Goal: Task Accomplishment & Management: Manage account settings

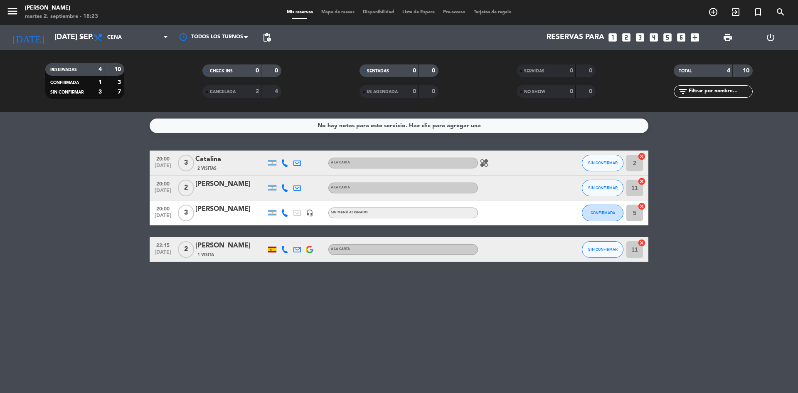
click at [483, 165] on icon "healing" at bounding box center [484, 163] width 10 height 10
click at [188, 162] on span "3" at bounding box center [186, 163] width 16 height 17
click at [600, 339] on div "No hay notas para este servicio. Haz clic para agregar una 20:00 [DATE] 3 [PERS…" at bounding box center [399, 252] width 798 height 281
click at [287, 164] on icon at bounding box center [284, 162] width 7 height 7
click at [283, 251] on icon at bounding box center [284, 249] width 7 height 7
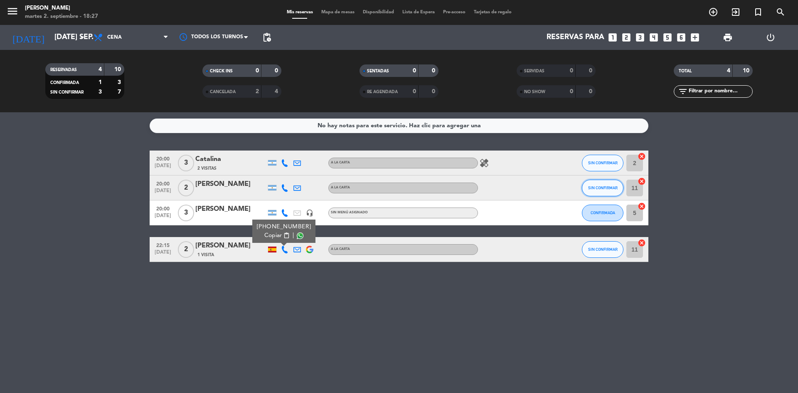
click at [597, 192] on button "SIN CONFIRMAR" at bounding box center [603, 188] width 42 height 17
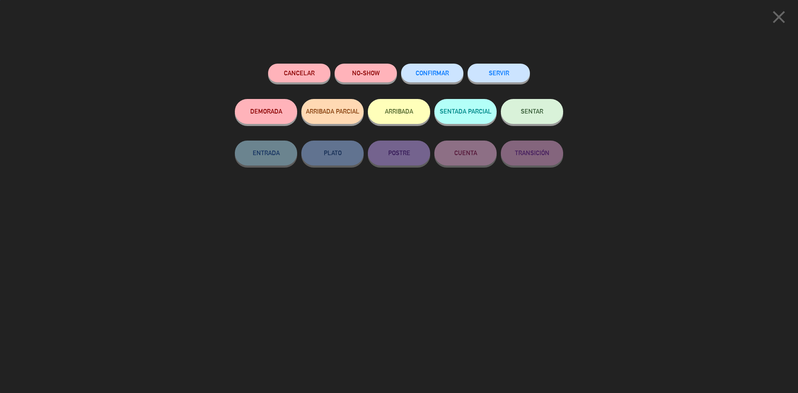
click at [446, 70] on button "CONFIRMAR" at bounding box center [432, 73] width 62 height 19
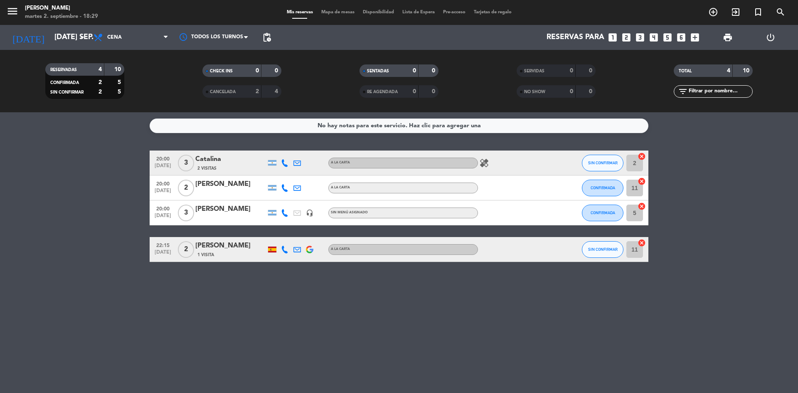
click at [485, 161] on icon "healing" at bounding box center [484, 163] width 10 height 10
click at [399, 329] on div "No hay notas para este servicio. Haz clic para agregar una 20:00 [DATE] 3 Catal…" at bounding box center [399, 252] width 798 height 281
click at [479, 165] on span "healing" at bounding box center [484, 163] width 12 height 10
click at [488, 165] on icon "healing" at bounding box center [484, 163] width 10 height 10
click at [284, 251] on icon at bounding box center [284, 249] width 7 height 7
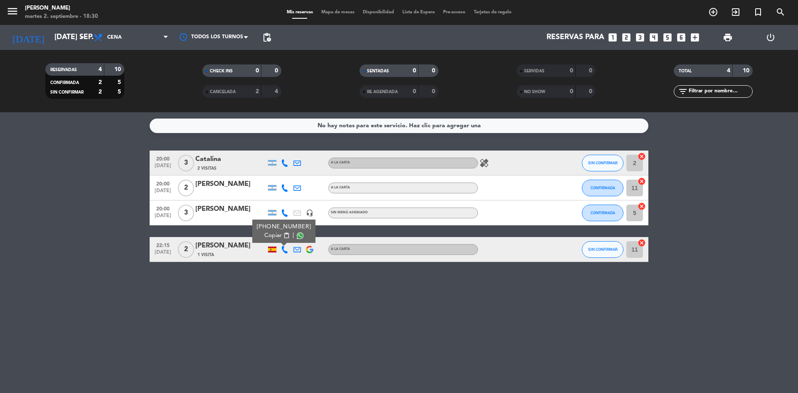
click at [295, 315] on div "No hay notas para este servicio. Haz clic para agregar una 20:00 [DATE] 3 Catal…" at bounding box center [399, 252] width 798 height 281
click at [268, 251] on div at bounding box center [272, 249] width 8 height 6
click at [249, 304] on div "No hay notas para este servicio. Haz clic para agregar una 20:00 [DATE] 3 Catal…" at bounding box center [399, 252] width 798 height 281
click at [284, 248] on icon at bounding box center [284, 249] width 7 height 7
click at [292, 289] on div "No hay notas para este servicio. Haz clic para agregar una 20:00 [DATE] 3 Catal…" at bounding box center [399, 252] width 798 height 281
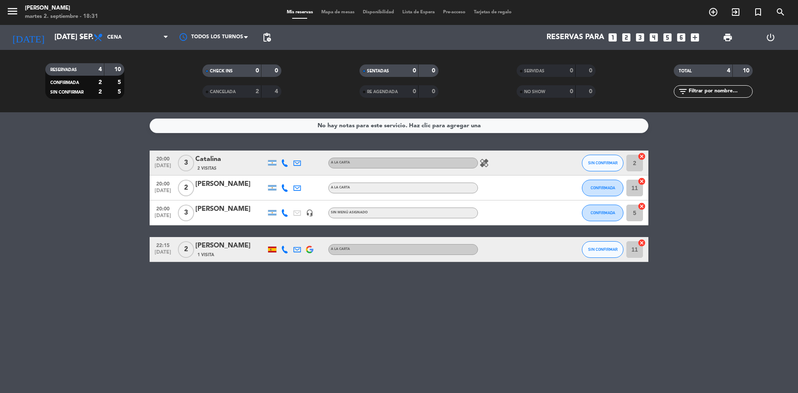
click at [287, 250] on icon at bounding box center [284, 249] width 7 height 7
click at [233, 318] on div "No hay notas para este servicio. Haz clic para agregar una 20:00 [DATE] 3 Catal…" at bounding box center [399, 252] width 798 height 281
click at [187, 163] on span "3" at bounding box center [186, 163] width 16 height 17
click at [550, 169] on div "healing" at bounding box center [515, 162] width 75 height 25
click at [601, 164] on span "SIN CONFIRMAR" at bounding box center [603, 162] width 30 height 5
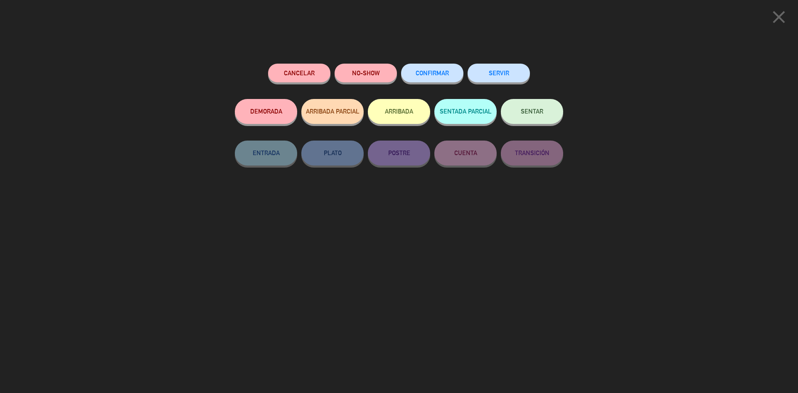
click at [445, 80] on button "CONFIRMAR" at bounding box center [432, 73] width 62 height 19
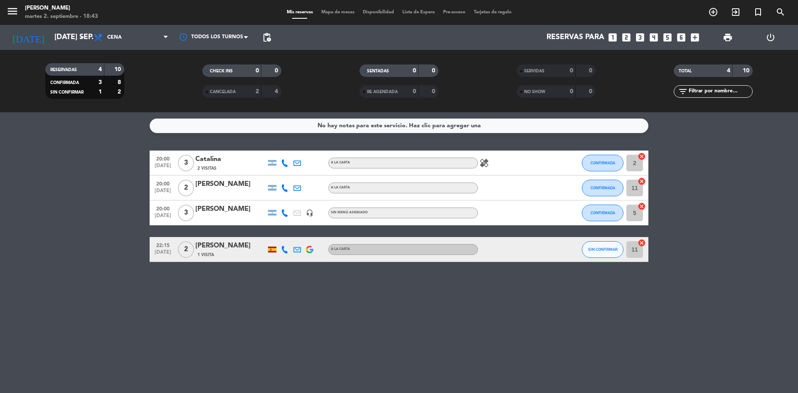
click at [627, 36] on icon "looks_two" at bounding box center [626, 37] width 11 height 11
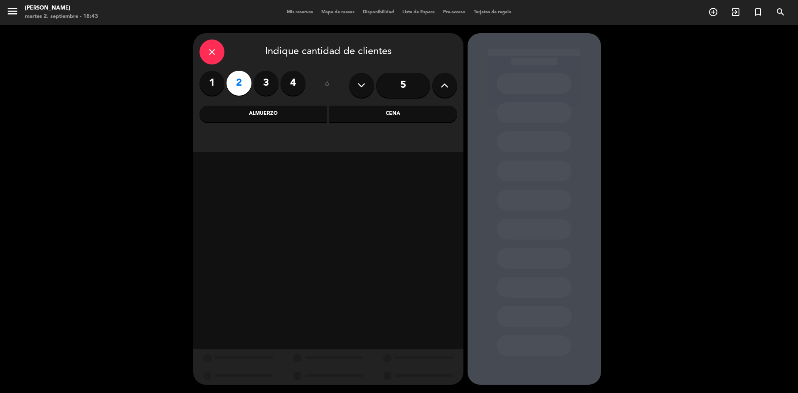
click at [239, 82] on label "2" at bounding box center [239, 83] width 25 height 25
click at [397, 116] on div "Cena" at bounding box center [393, 114] width 128 height 17
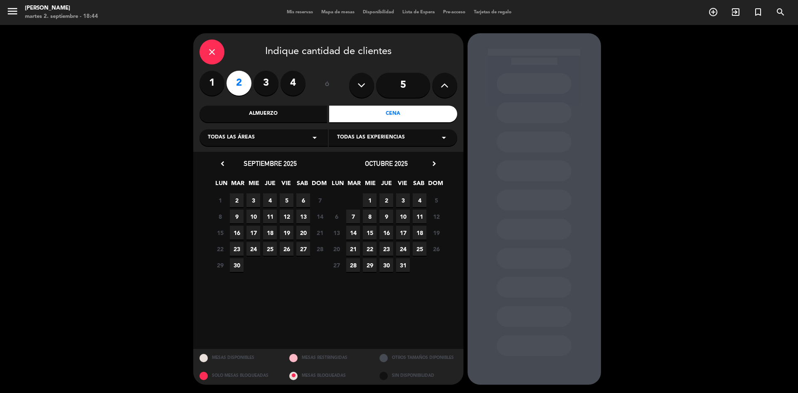
click at [270, 200] on span "4" at bounding box center [270, 200] width 14 height 14
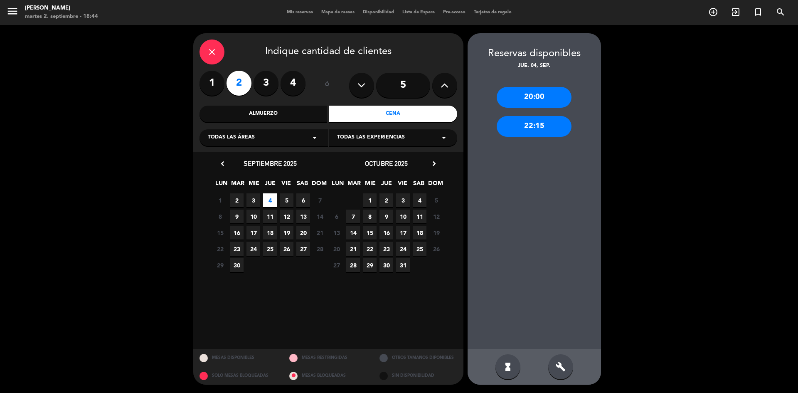
click at [538, 128] on div "22:15" at bounding box center [534, 126] width 75 height 21
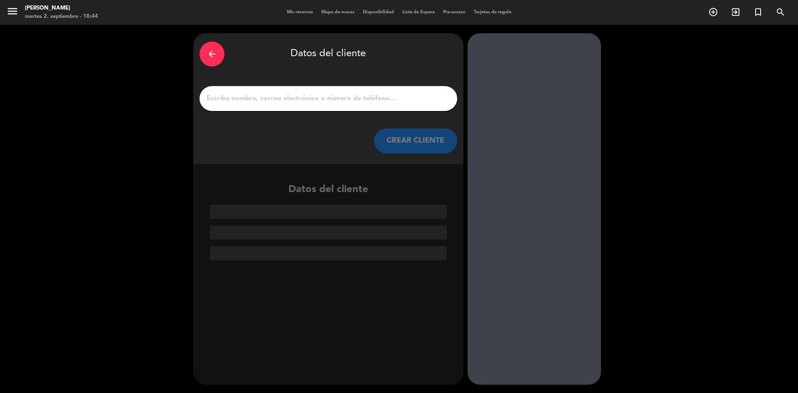
click at [246, 96] on input "1" at bounding box center [328, 99] width 245 height 12
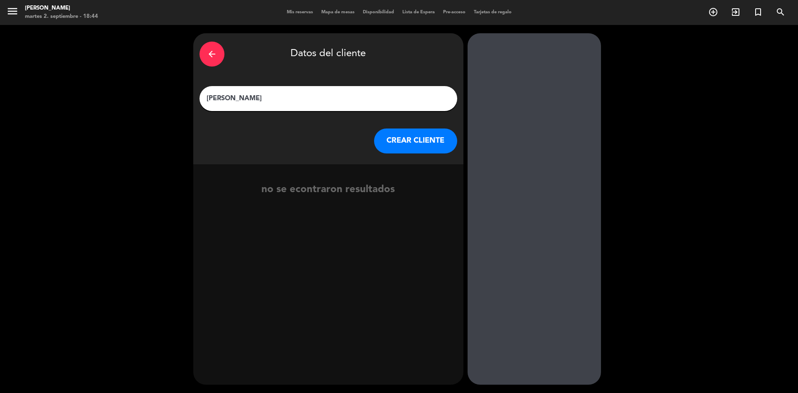
type input "[PERSON_NAME]"
click at [407, 138] on button "CREAR CLIENTE" at bounding box center [415, 140] width 83 height 25
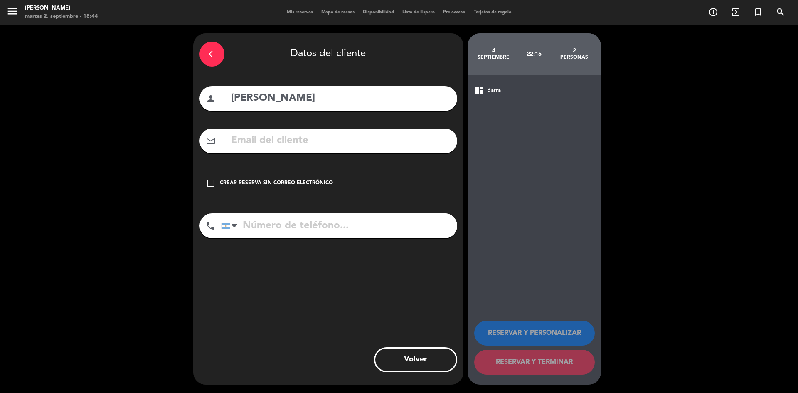
click at [318, 99] on input "[PERSON_NAME]" at bounding box center [340, 98] width 221 height 17
type input "[PERSON_NAME] (prensa)"
click at [246, 179] on div "check_box_outline_blank Crear reserva sin correo electrónico" at bounding box center [329, 183] width 258 height 25
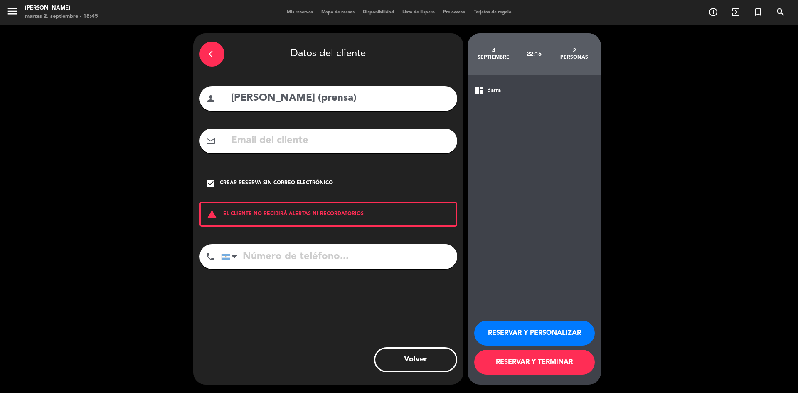
click at [530, 331] on button "RESERVAR Y PERSONALIZAR" at bounding box center [534, 332] width 121 height 25
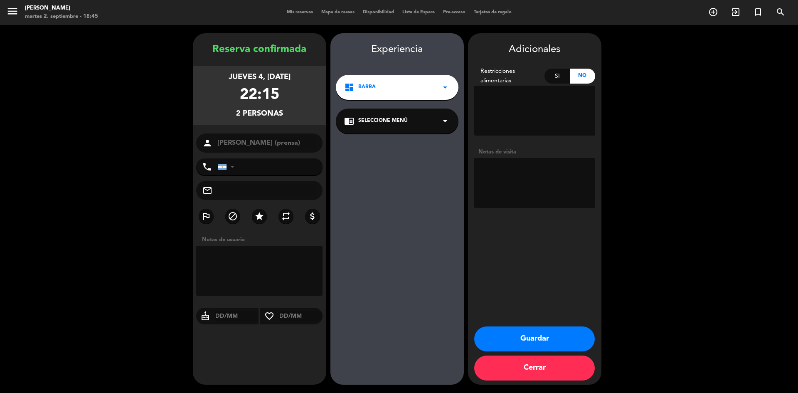
click at [536, 337] on button "Guardar" at bounding box center [534, 338] width 121 height 25
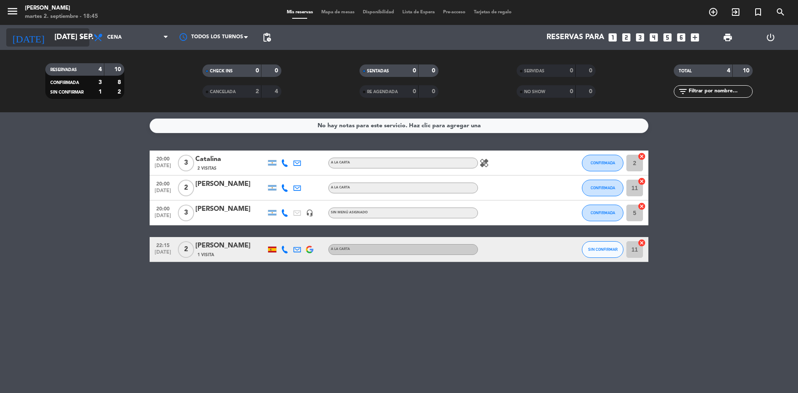
click at [63, 37] on input "[DATE] sep." at bounding box center [98, 37] width 96 height 17
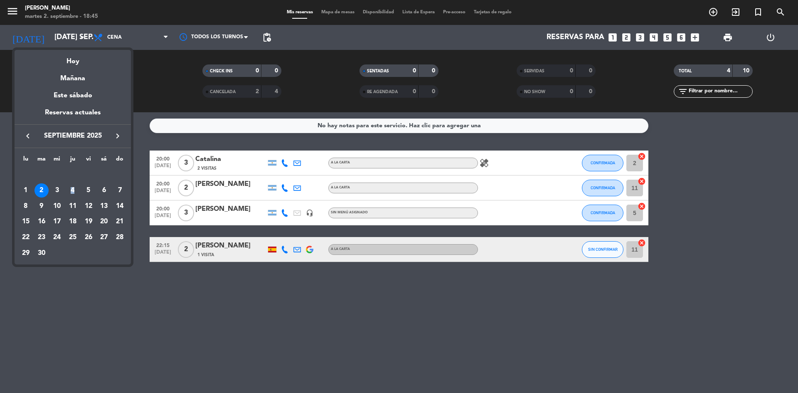
click at [74, 193] on div "4" at bounding box center [73, 190] width 14 height 14
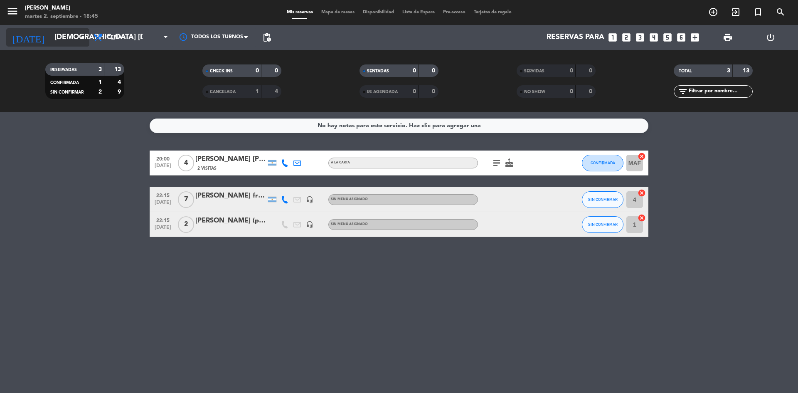
click at [57, 34] on input "[DEMOGRAPHIC_DATA] [DATE]" at bounding box center [98, 37] width 96 height 17
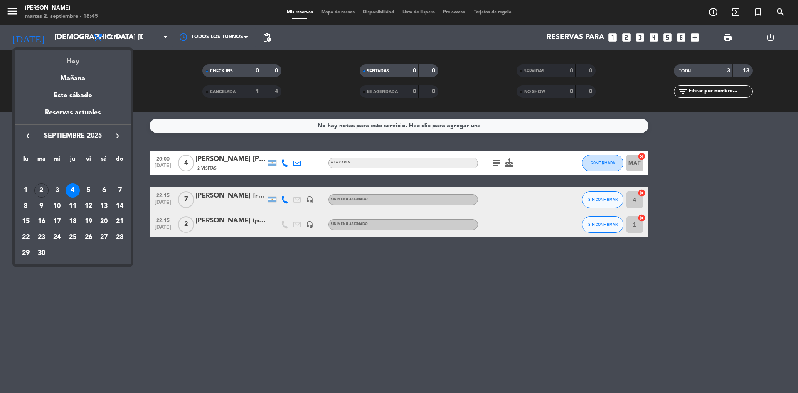
click at [74, 59] on div "Hoy" at bounding box center [73, 58] width 116 height 17
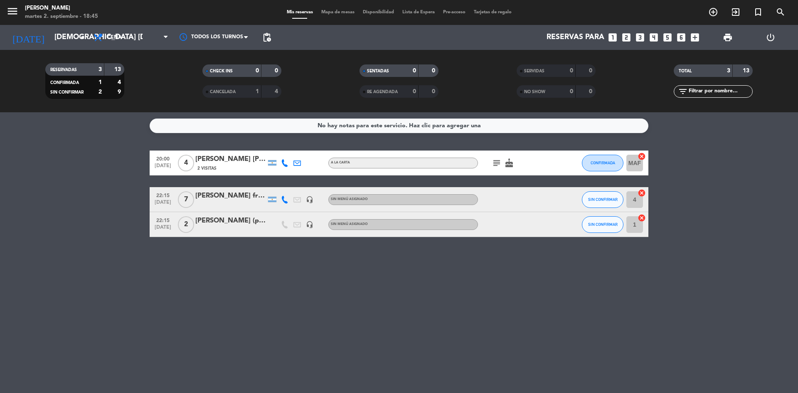
type input "[DATE] sep."
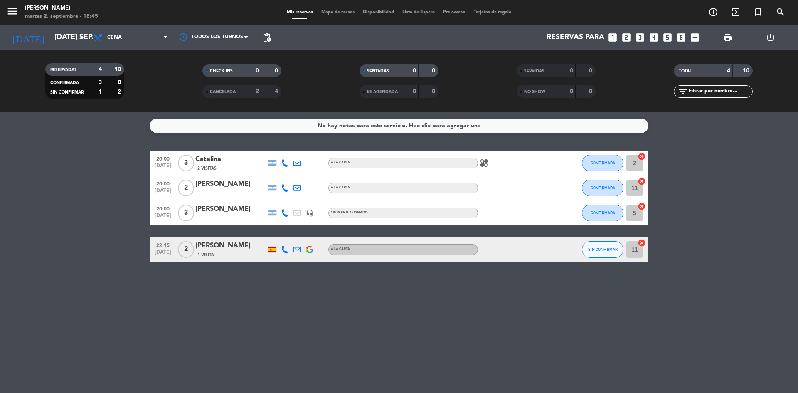
click at [299, 249] on icon at bounding box center [296, 249] width 7 height 7
click at [216, 272] on div "No hay notas para este servicio. Haz clic para agregar una 20:00 [DATE] 3 Catal…" at bounding box center [399, 252] width 798 height 281
click at [221, 274] on div "No hay notas para este servicio. Haz clic para agregar una 20:00 [DATE] 3 Catal…" at bounding box center [399, 252] width 798 height 281
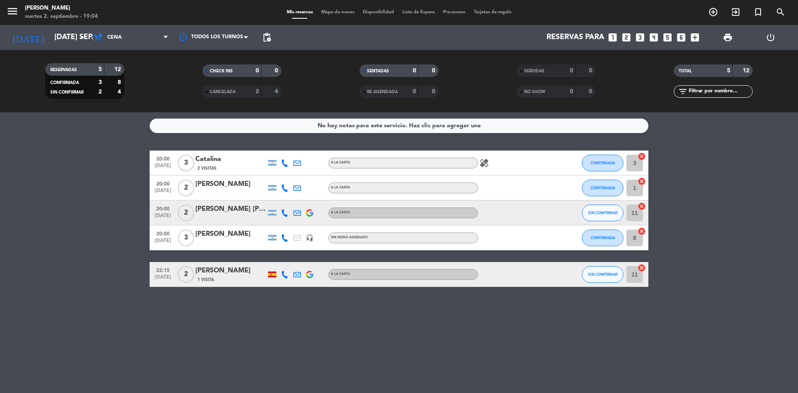
drag, startPoint x: 108, startPoint y: 342, endPoint x: 108, endPoint y: 337, distance: 4.6
click at [108, 340] on div "No hay notas para este servicio. Haz clic para agregar una 20:00 [DATE] 3 Catal…" at bounding box center [399, 252] width 798 height 281
click at [108, 337] on div "No hay notas para este servicio. Haz clic para agregar una 20:00 [DATE] 3 Catal…" at bounding box center [399, 252] width 798 height 281
click at [89, 307] on div "No hay notas para este servicio. Haz clic para agregar una 20:00 [DATE] 3 Catal…" at bounding box center [399, 252] width 798 height 281
click at [282, 213] on icon at bounding box center [284, 212] width 7 height 7
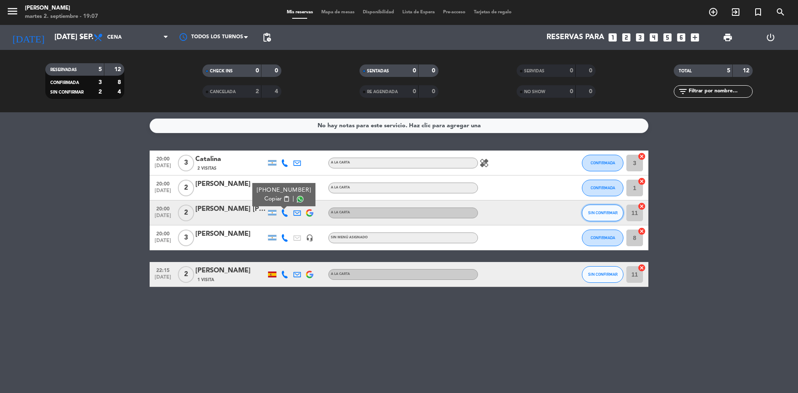
click at [602, 210] on button "SIN CONFIRMAR" at bounding box center [603, 213] width 42 height 17
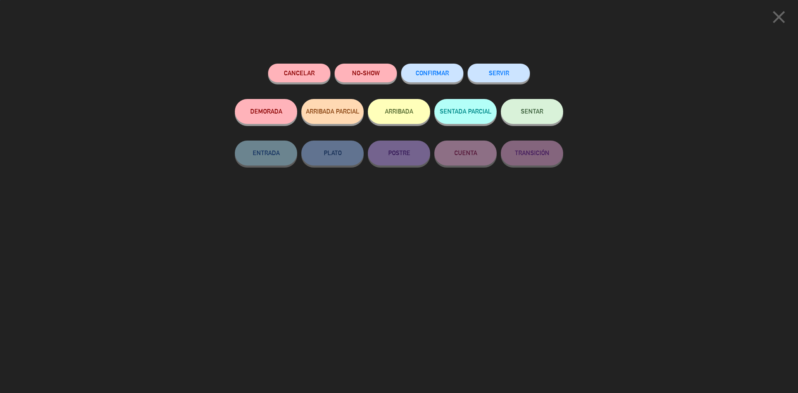
click at [439, 72] on span "CONFIRMAR" at bounding box center [432, 72] width 33 height 7
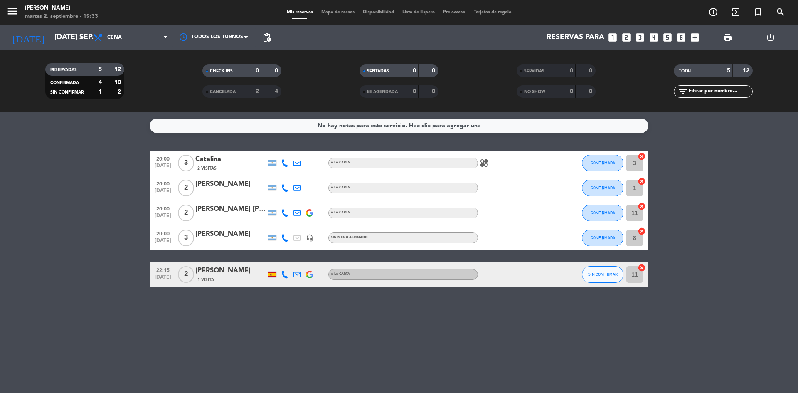
click at [33, 273] on bookings-row "20:00 [DATE] 3 Catalina 2 Visitas A LA CARTA healing CONFIRMADA 3 cancel 20:00 …" at bounding box center [399, 218] width 798 height 136
click at [626, 35] on icon "looks_two" at bounding box center [626, 37] width 11 height 11
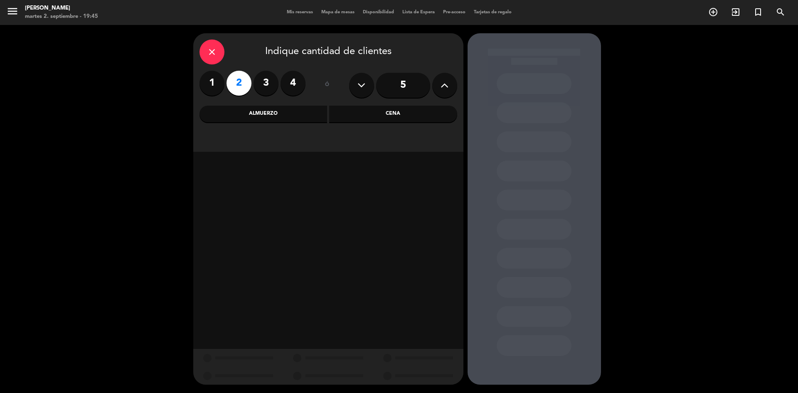
click at [267, 84] on label "3" at bounding box center [266, 83] width 25 height 25
click at [392, 111] on div "Cena" at bounding box center [393, 114] width 128 height 17
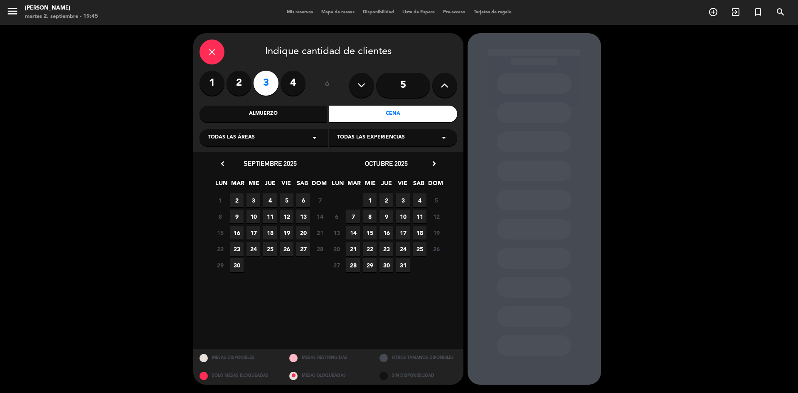
click at [239, 199] on span "2" at bounding box center [237, 200] width 14 height 14
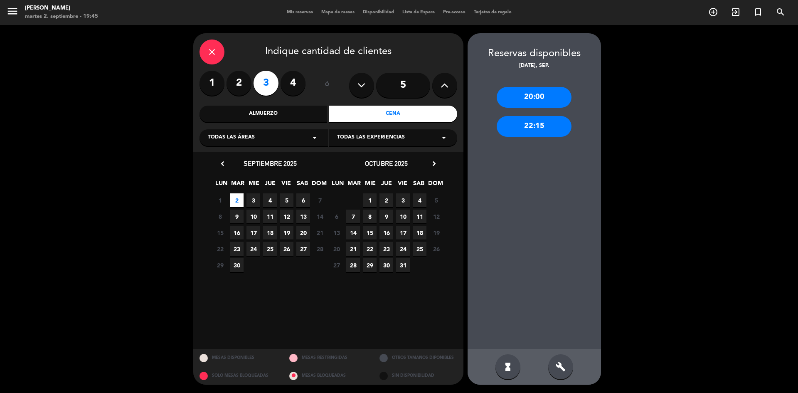
click at [540, 96] on div "20:00" at bounding box center [534, 97] width 75 height 21
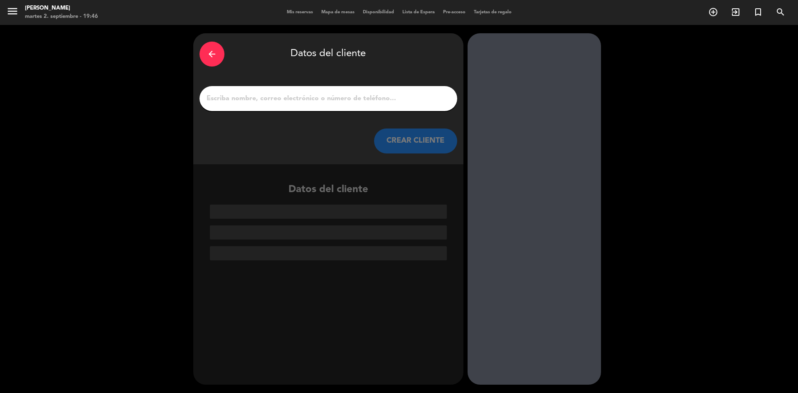
paste input "[PERSON_NAME]"
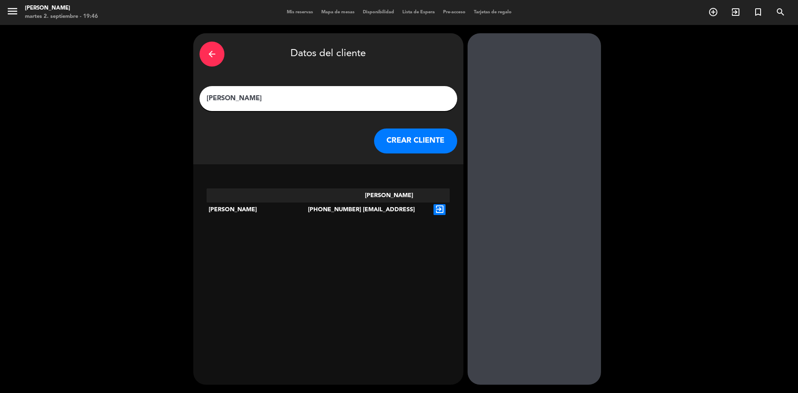
type input "[PERSON_NAME]"
click at [441, 204] on icon "exit_to_app" at bounding box center [440, 209] width 12 height 11
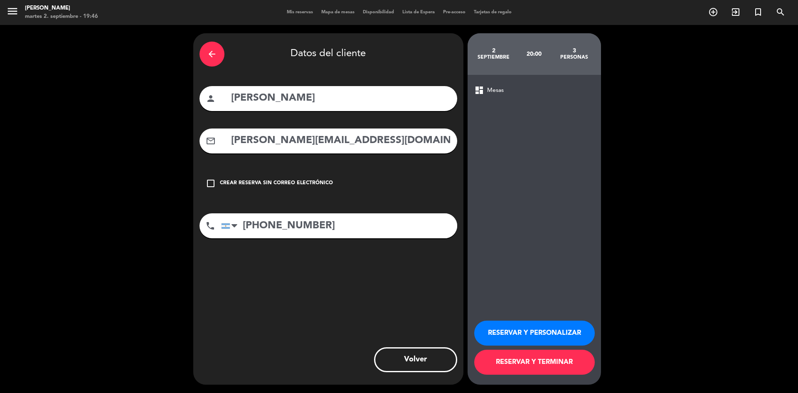
click at [541, 332] on button "RESERVAR Y PERSONALIZAR" at bounding box center [534, 332] width 121 height 25
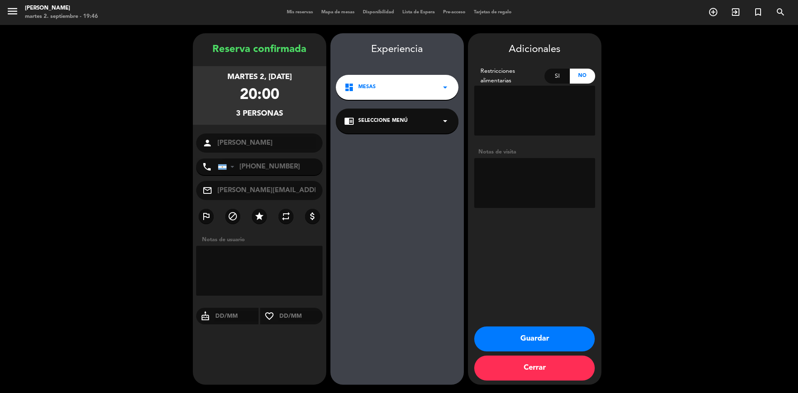
click at [533, 335] on button "Guardar" at bounding box center [534, 338] width 121 height 25
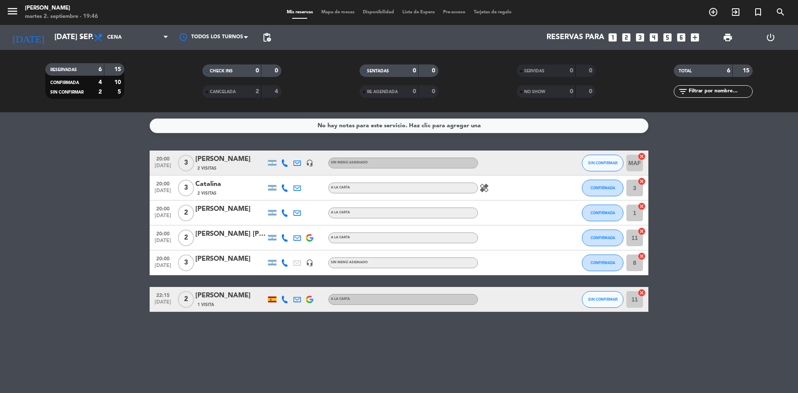
click at [212, 185] on div "Catalina" at bounding box center [230, 184] width 71 height 11
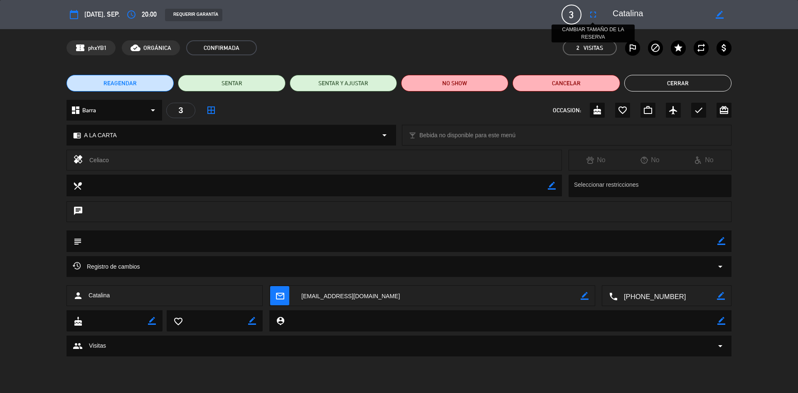
click at [593, 15] on icon "fullscreen" at bounding box center [593, 15] width 10 height 10
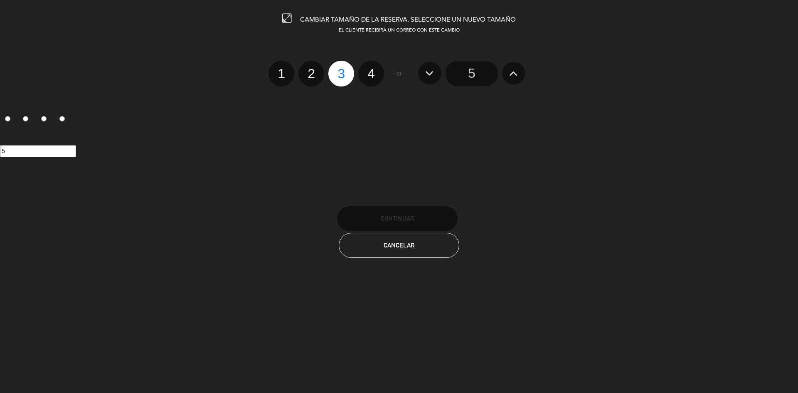
click at [310, 77] on label "2" at bounding box center [311, 74] width 26 height 26
click at [310, 69] on input "2" at bounding box center [310, 66] width 5 height 5
radio input "true"
radio input "false"
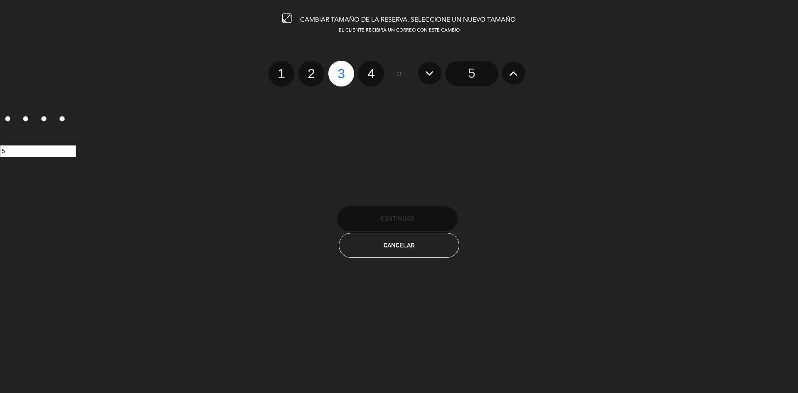
radio input "false"
radio input "true"
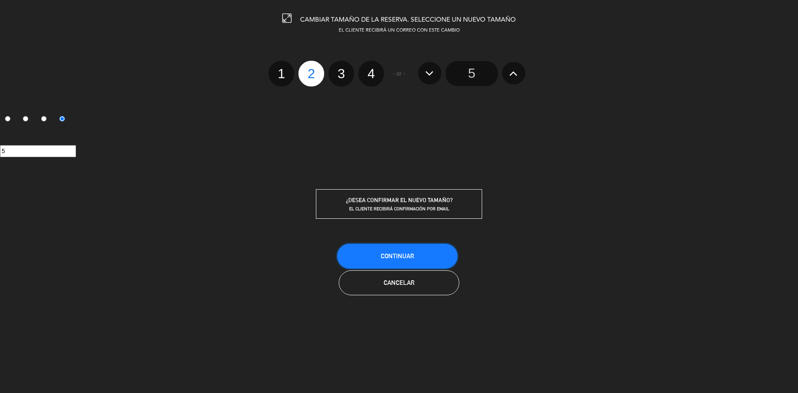
click at [400, 256] on span "Continuar" at bounding box center [397, 255] width 33 height 7
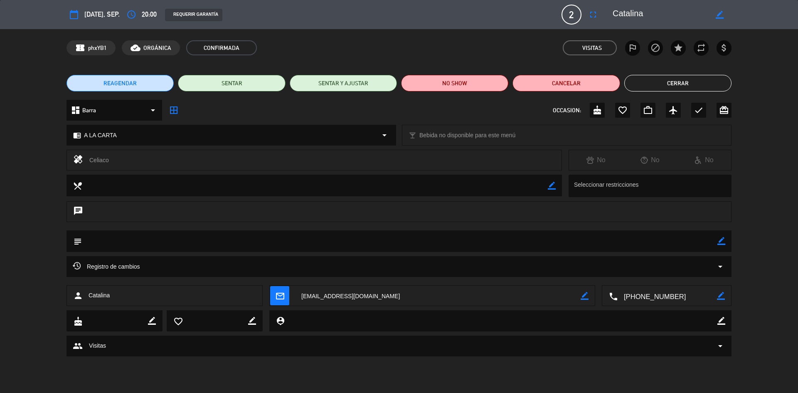
click at [680, 81] on button "Cerrar" at bounding box center [677, 83] width 107 height 17
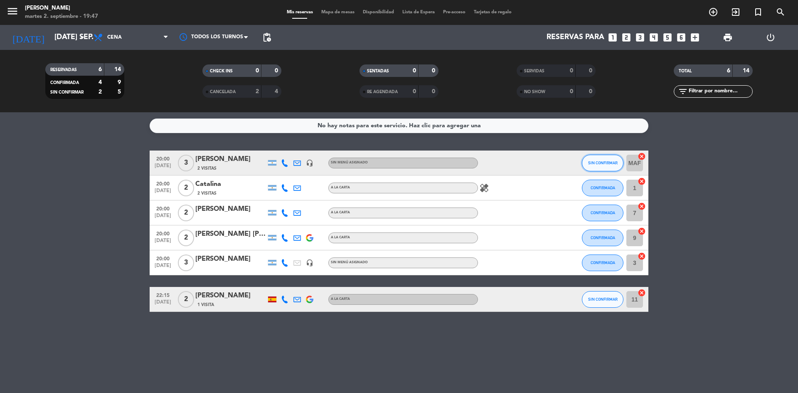
click at [609, 163] on span "SIN CONFIRMAR" at bounding box center [603, 162] width 30 height 5
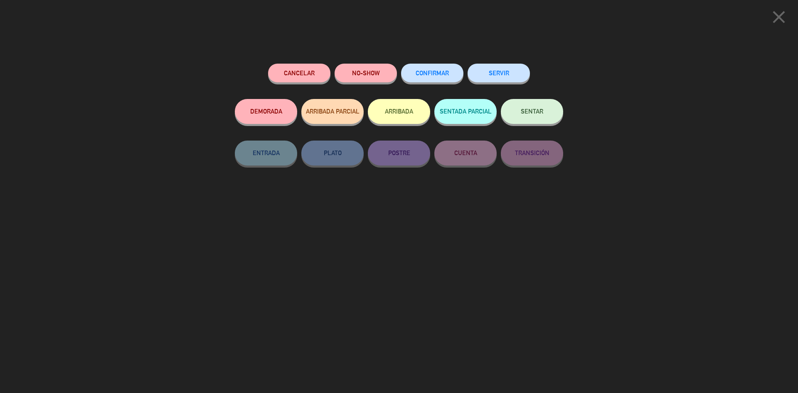
click at [434, 74] on span "CONFIRMAR" at bounding box center [432, 72] width 33 height 7
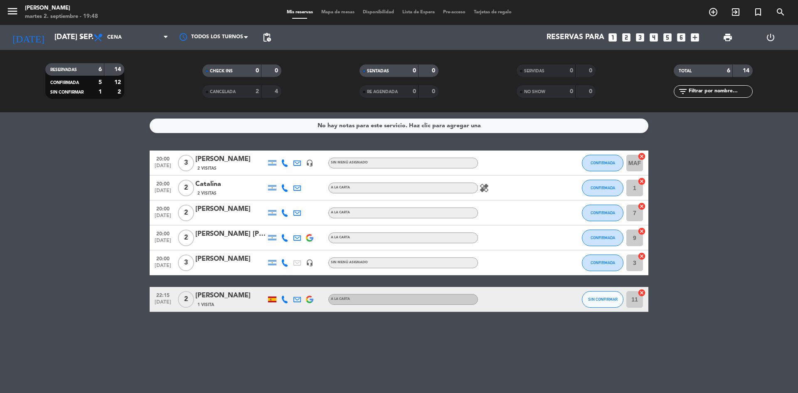
click at [210, 164] on div "[PERSON_NAME]" at bounding box center [230, 159] width 71 height 11
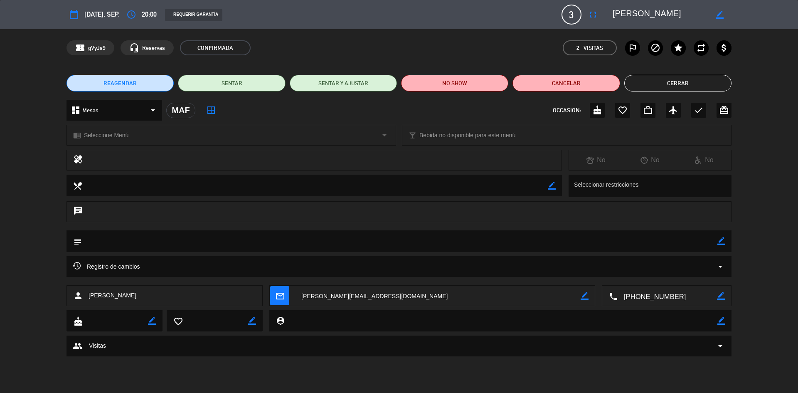
click at [115, 109] on div "dashboard Mesas arrow_drop_down" at bounding box center [115, 110] width 96 height 21
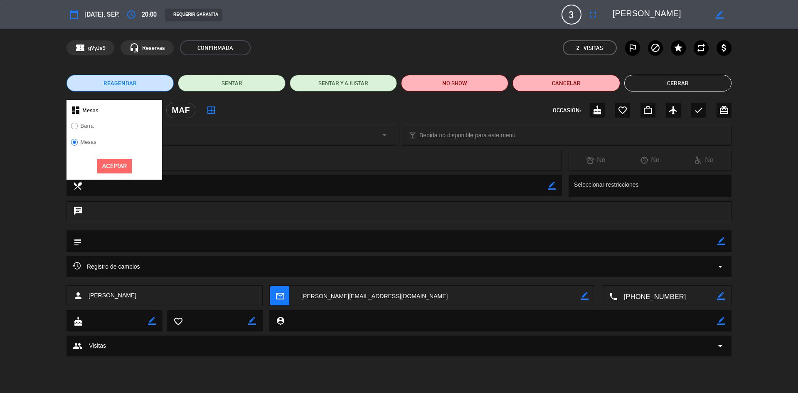
click at [90, 124] on label "Barra" at bounding box center [87, 125] width 13 height 5
click at [122, 165] on button "Aceptar" at bounding box center [114, 166] width 34 height 15
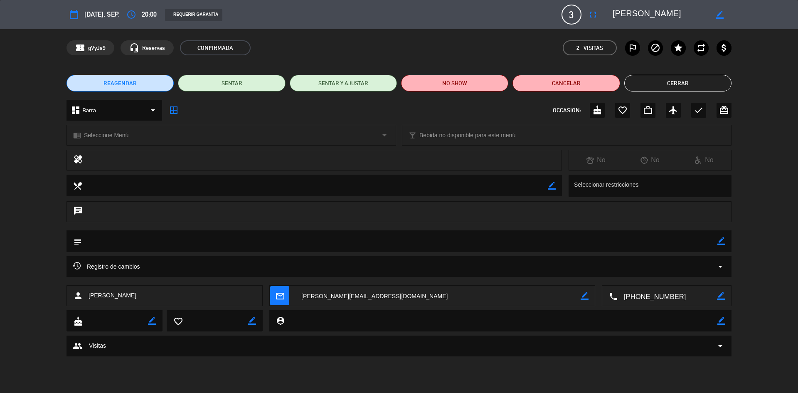
click at [673, 84] on button "Cerrar" at bounding box center [677, 83] width 107 height 17
